Goal: Use online tool/utility: Utilize a website feature to perform a specific function

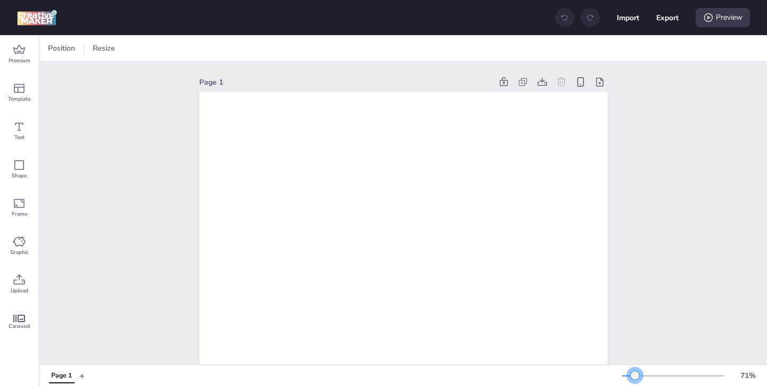
drag, startPoint x: 641, startPoint y: 373, endPoint x: 635, endPoint y: 373, distance: 6.9
click at [635, 373] on div at bounding box center [635, 375] width 9 height 9
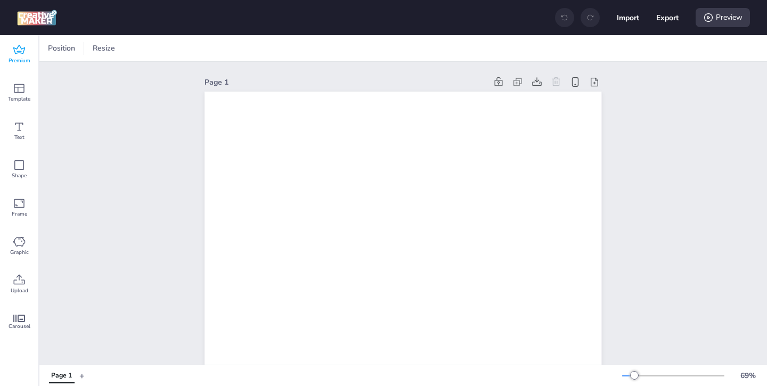
click at [23, 58] on span "Premium" at bounding box center [20, 60] width 22 height 9
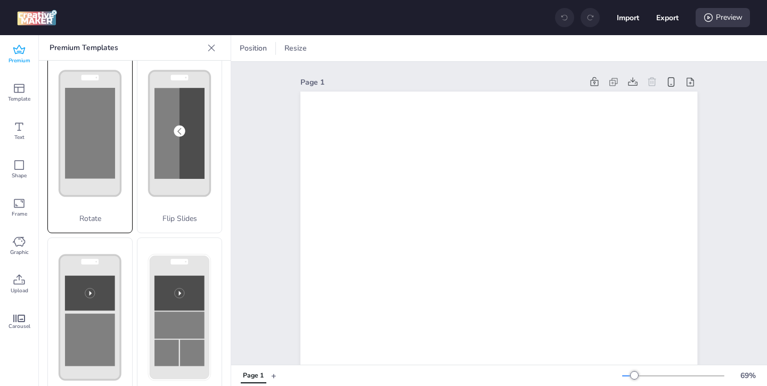
scroll to position [209, 0]
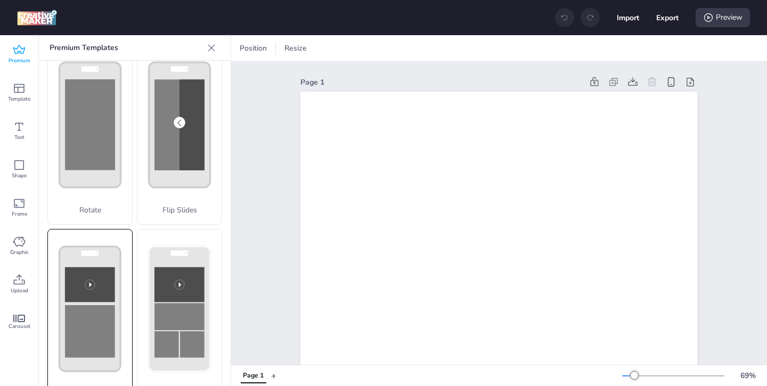
click at [103, 276] on rect at bounding box center [90, 284] width 50 height 35
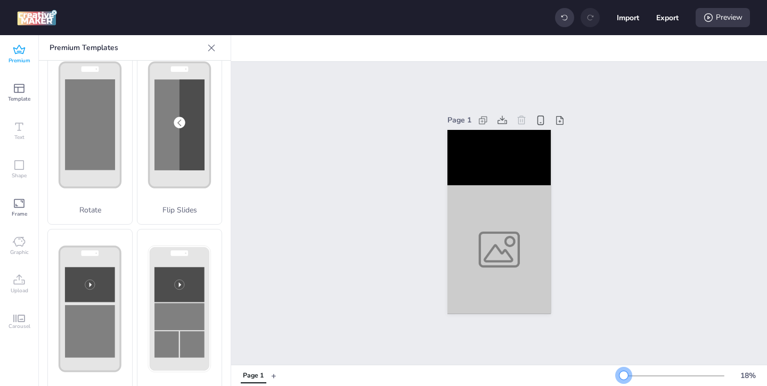
drag, startPoint x: 637, startPoint y: 376, endPoint x: 624, endPoint y: 377, distance: 13.3
click at [624, 377] on div at bounding box center [624, 375] width 9 height 9
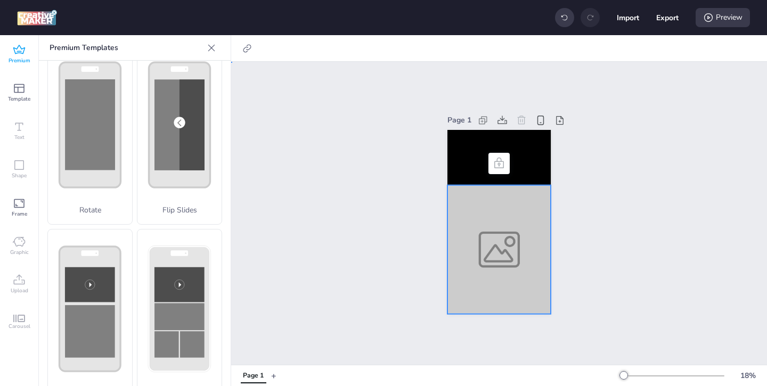
click at [505, 264] on div at bounding box center [499, 249] width 103 height 129
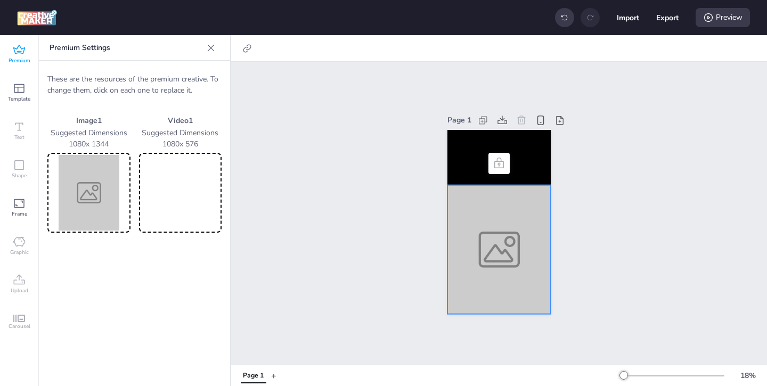
click at [123, 222] on img at bounding box center [89, 193] width 79 height 76
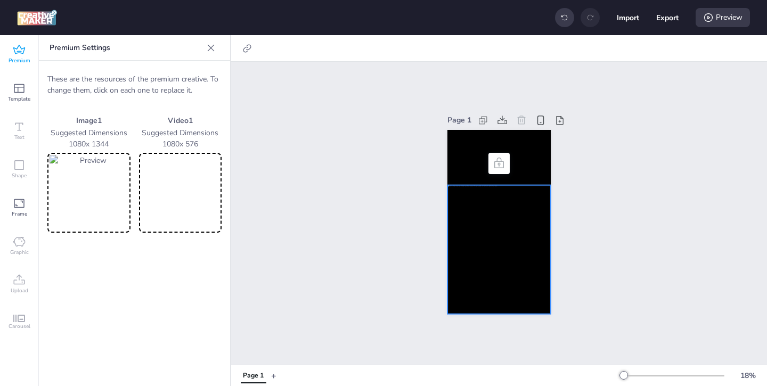
click at [198, 184] on video at bounding box center [180, 193] width 79 height 76
click at [468, 200] on div at bounding box center [499, 249] width 103 height 129
click at [248, 44] on icon at bounding box center [247, 48] width 11 height 11
click at [143, 72] on span at bounding box center [140, 75] width 10 height 10
click at [142, 76] on input "Activate hyperlink" at bounding box center [138, 79] width 7 height 7
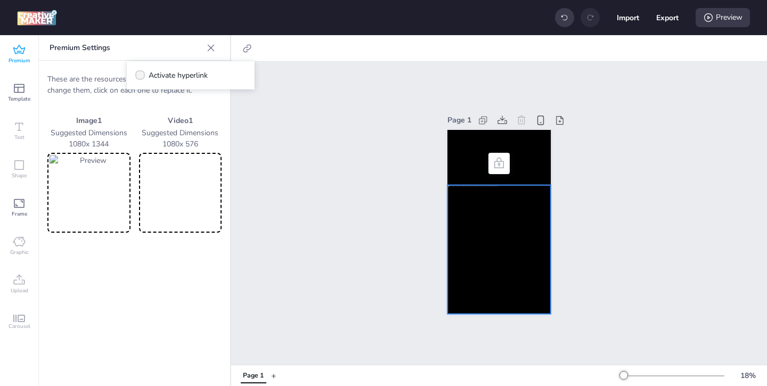
checkbox input "true"
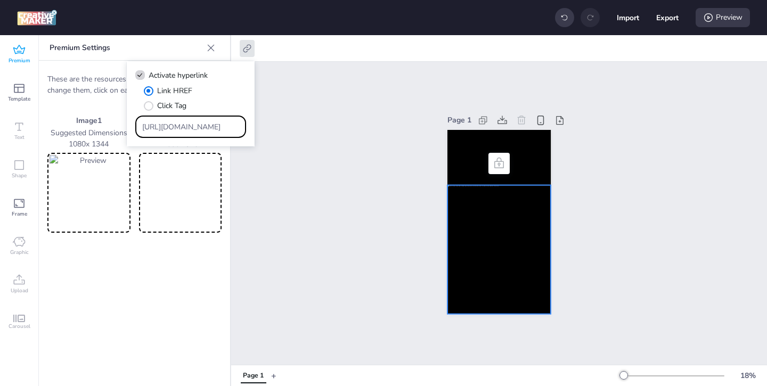
drag, startPoint x: 222, startPoint y: 128, endPoint x: 193, endPoint y: 112, distance: 32.7
click at [193, 112] on div "Link HREF Click Tag [URL][DOMAIN_NAME]" at bounding box center [190, 111] width 111 height 53
paste input "[URL][DOMAIN_NAME][PERSON_NAME][PERSON_NAME]"
type input "[URL][DOMAIN_NAME][PERSON_NAME][PERSON_NAME]"
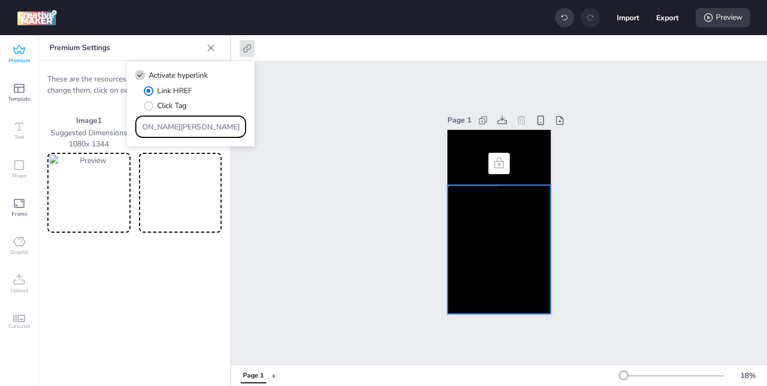
click at [302, 182] on div "Page 1" at bounding box center [499, 213] width 536 height 303
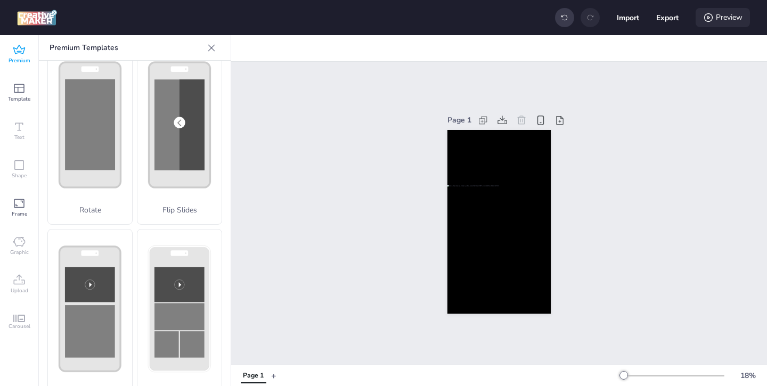
click at [728, 20] on div "Preview" at bounding box center [723, 17] width 54 height 19
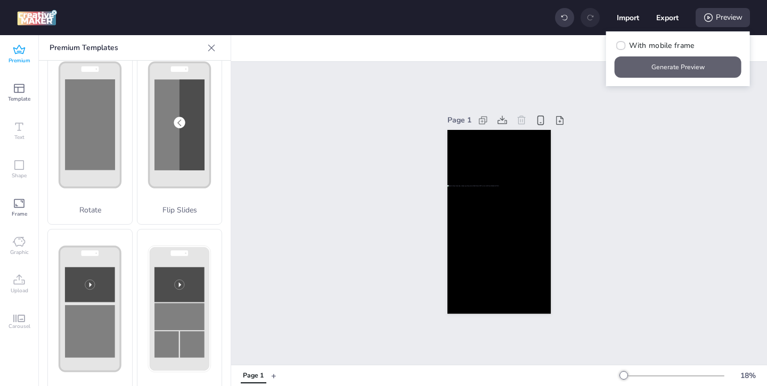
click at [672, 71] on button "Generate Preview" at bounding box center [678, 66] width 127 height 21
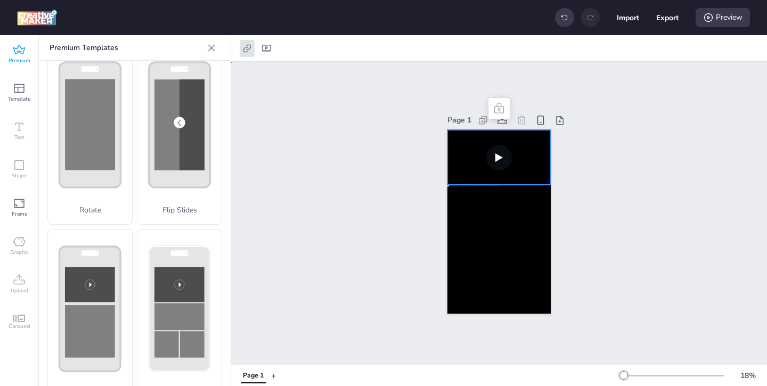
click at [531, 153] on video at bounding box center [499, 157] width 103 height 55
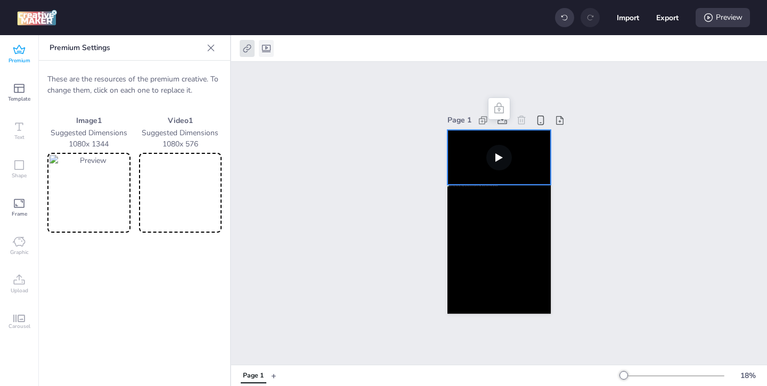
click at [266, 50] on icon at bounding box center [266, 48] width 11 height 11
select select "contain"
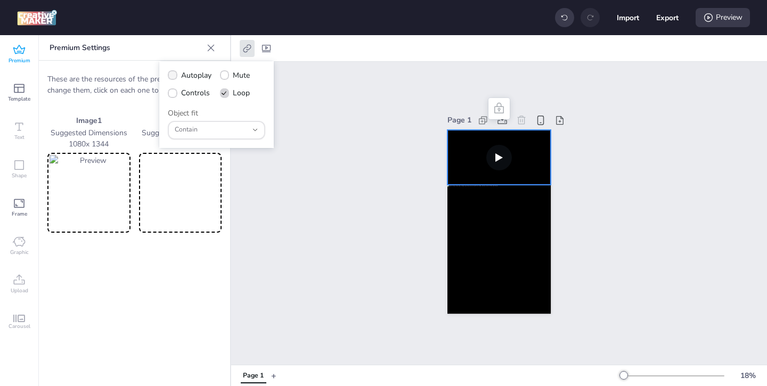
click at [173, 78] on span at bounding box center [173, 75] width 10 height 10
click at [173, 78] on input "Autoplay" at bounding box center [170, 79] width 7 height 7
checkbox input "true"
click at [174, 95] on icon at bounding box center [172, 93] width 7 height 5
click at [174, 95] on input "Controls" at bounding box center [170, 97] width 7 height 7
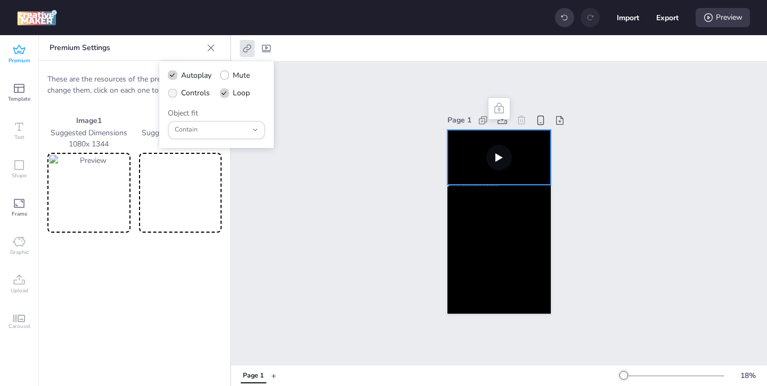
checkbox input "true"
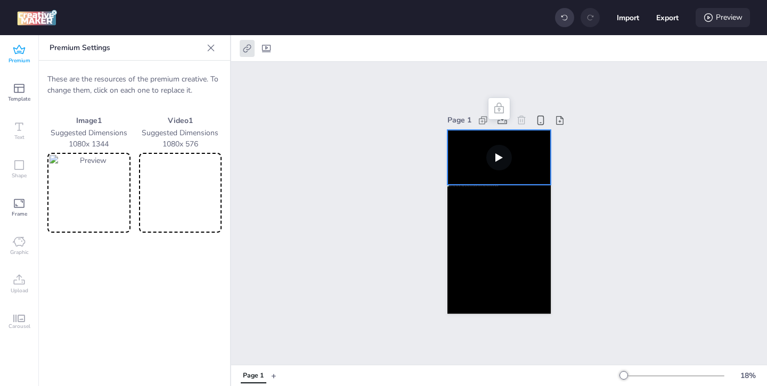
click at [725, 20] on div "Preview" at bounding box center [723, 17] width 54 height 19
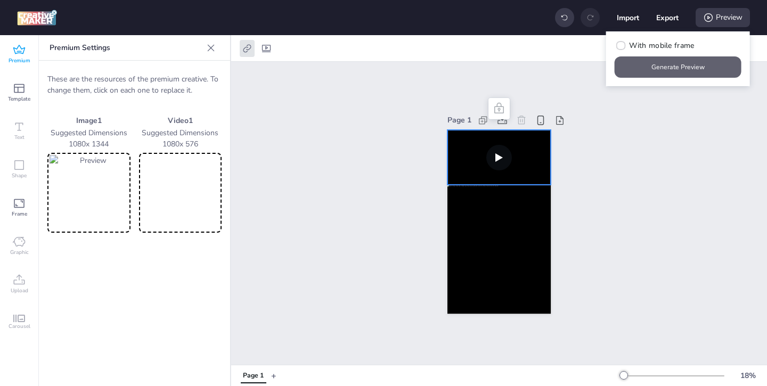
click at [648, 64] on button "Generate Preview" at bounding box center [678, 66] width 127 height 21
click at [667, 19] on button "Export" at bounding box center [667, 17] width 22 height 22
select select "html"
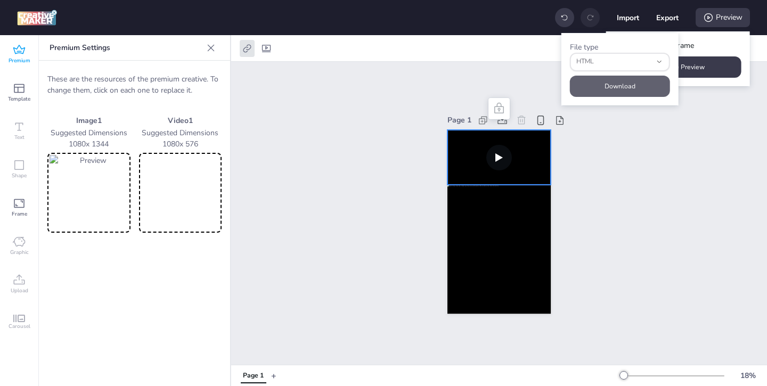
click at [641, 82] on button "Download" at bounding box center [620, 86] width 100 height 21
